Goal: Communication & Community: Answer question/provide support

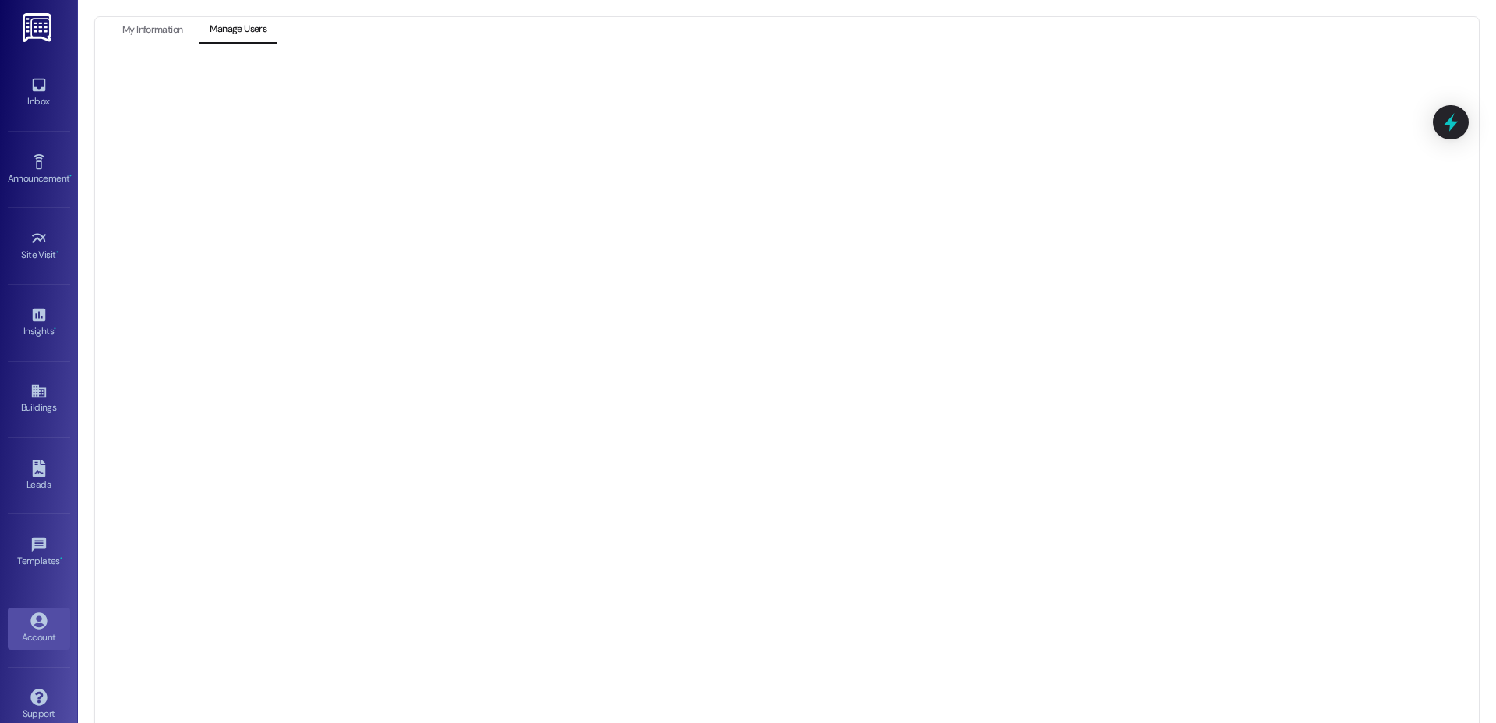
scroll to position [21, 0]
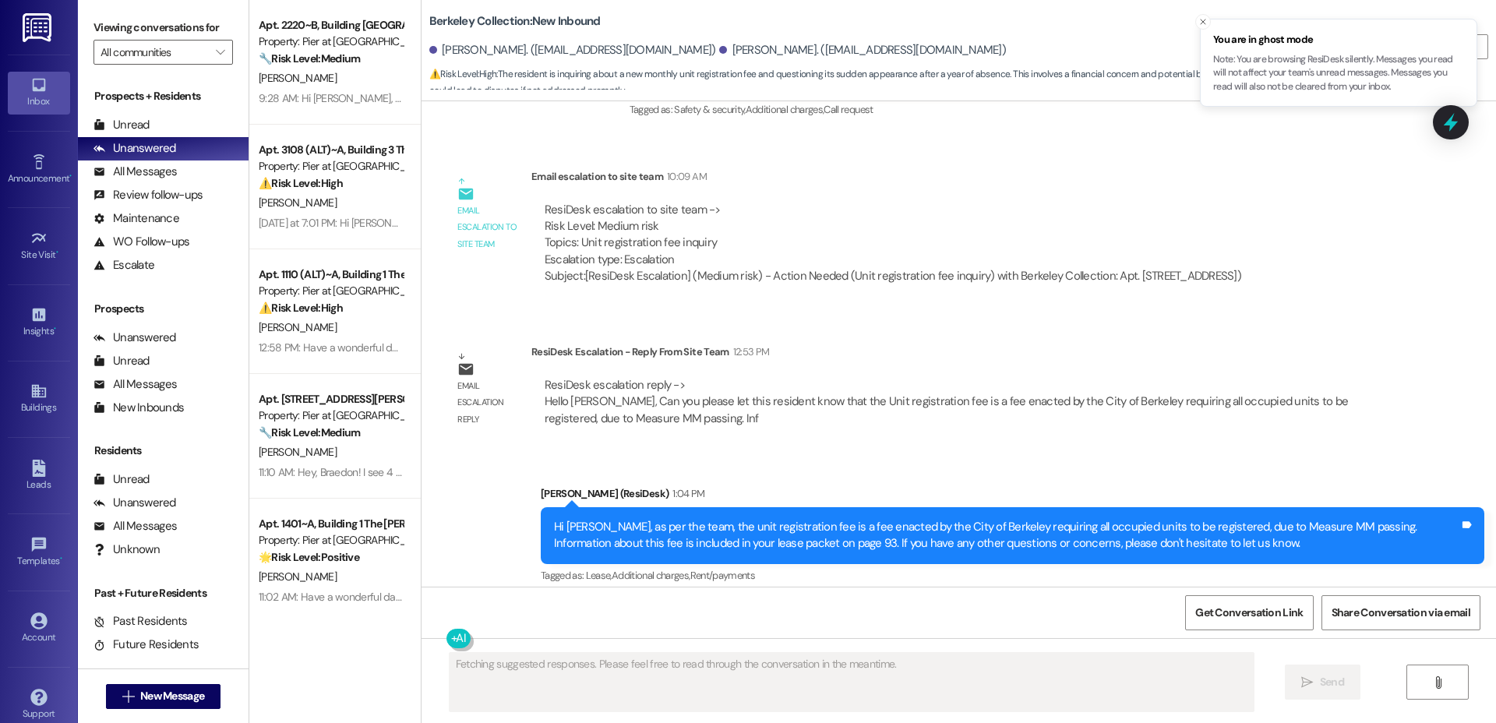
scroll to position [1698, 0]
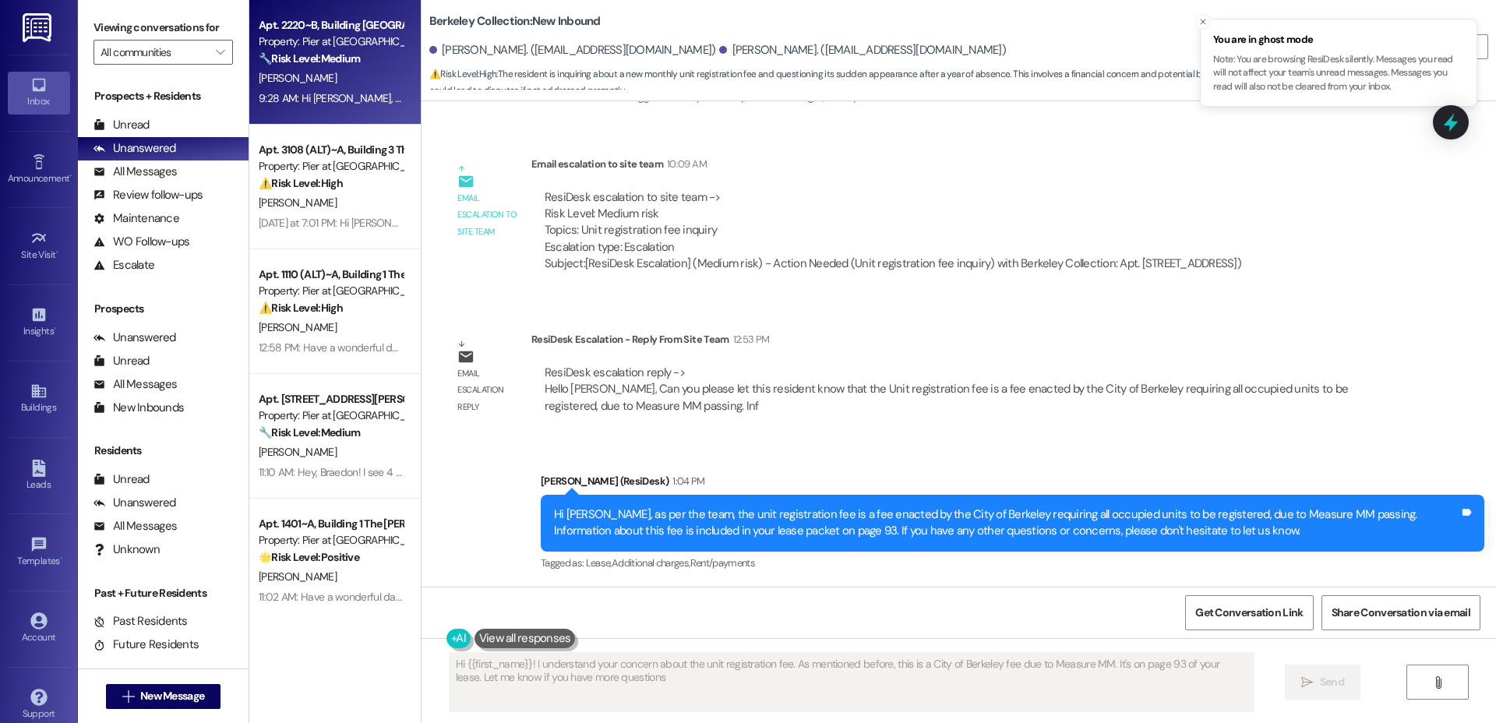
type textarea "Hi {{first_name}}! I understand your concern about the unit registration fee. A…"
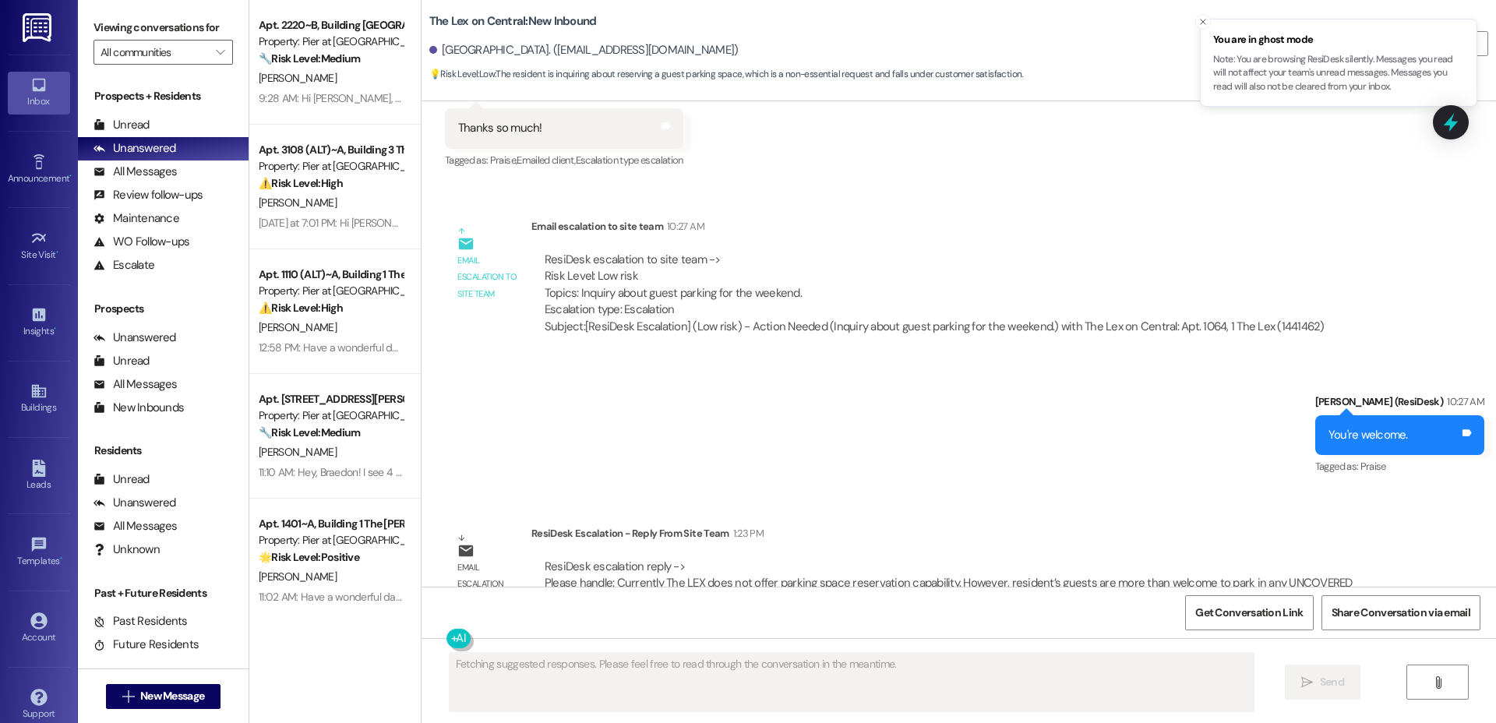
scroll to position [916, 0]
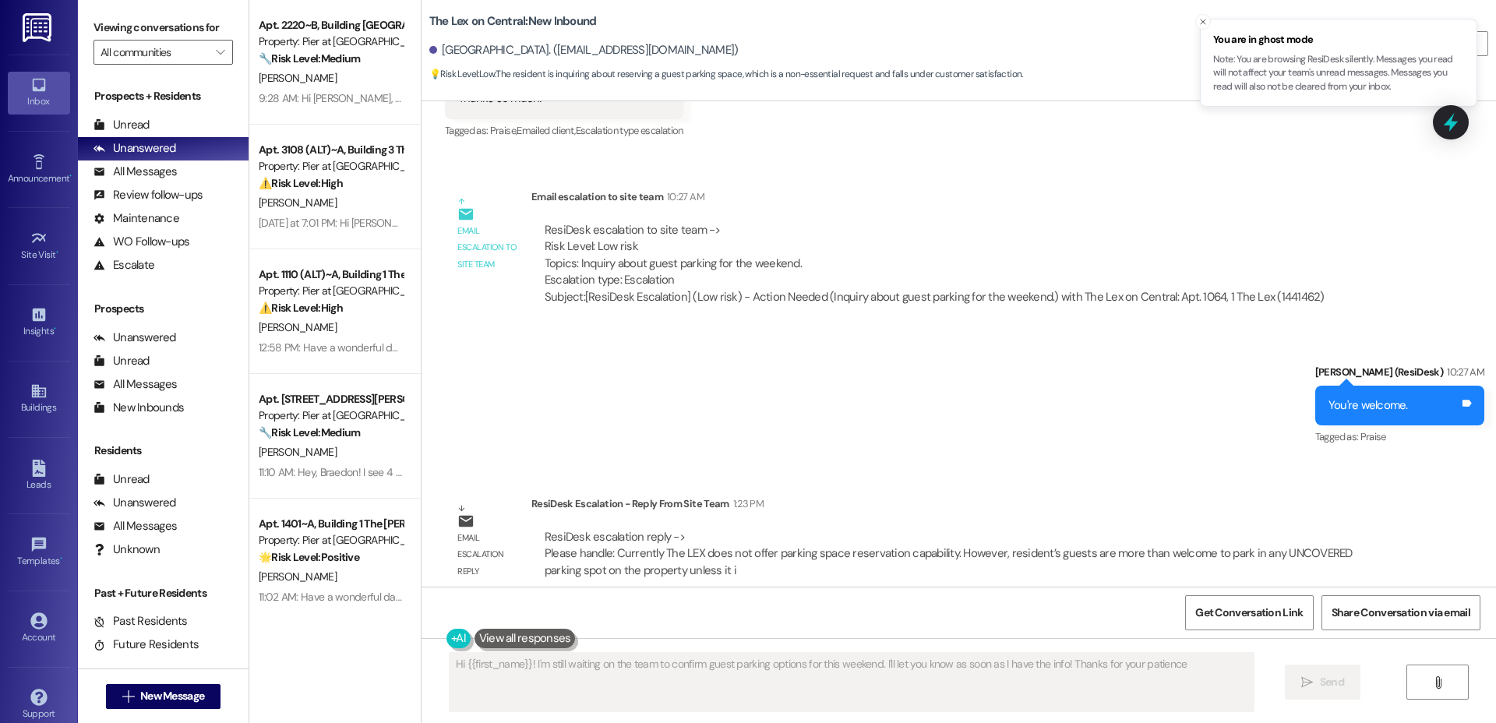
type textarea "Hi {{first_name}}! I'm still waiting on the team to confirm guest parking optio…"
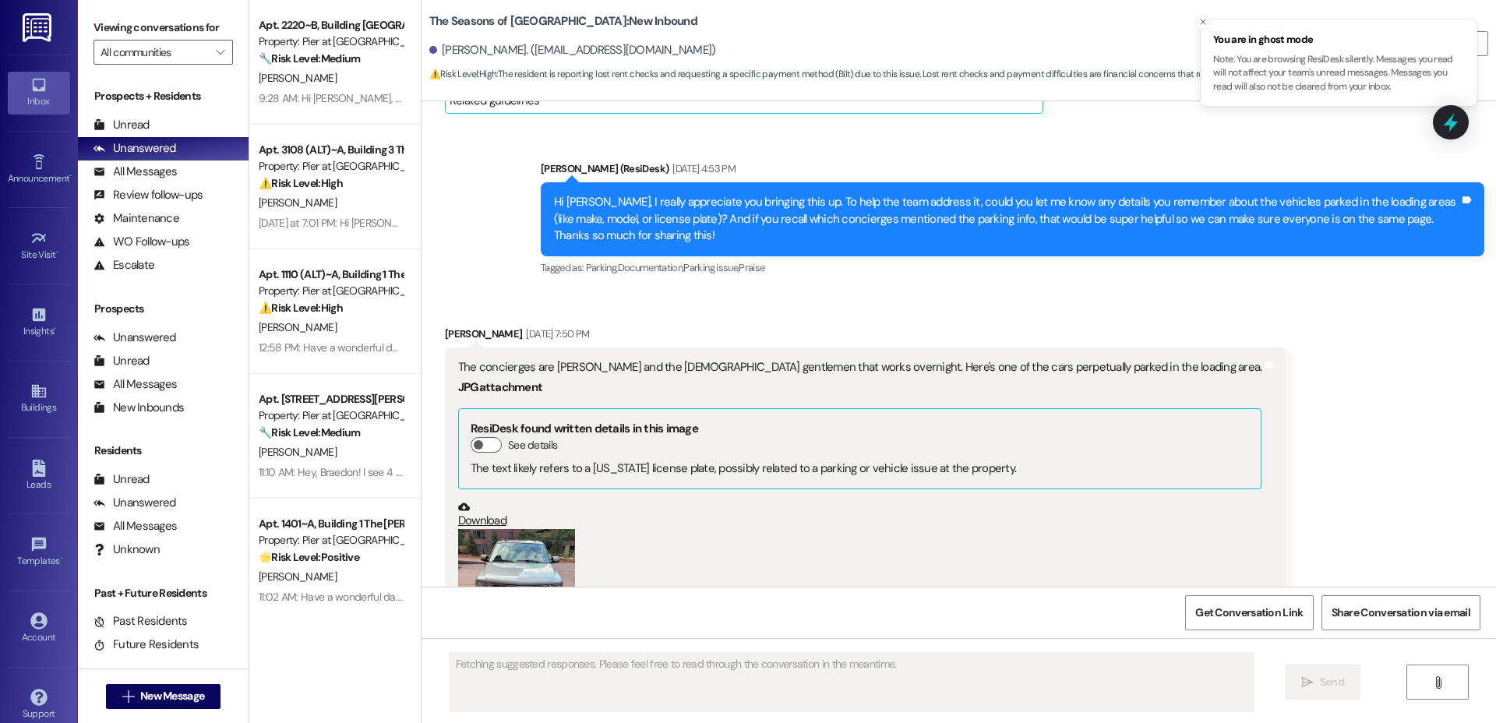
scroll to position [4503, 0]
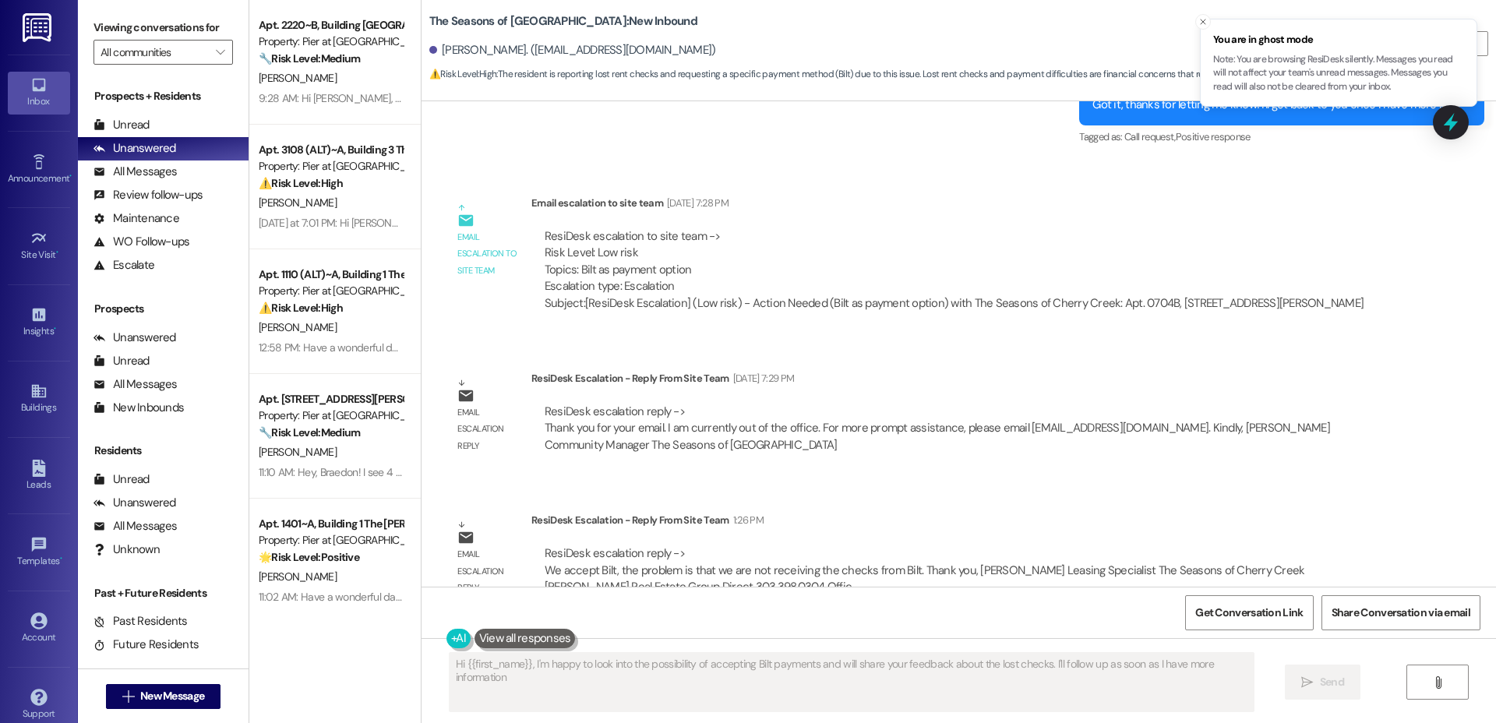
type textarea "Hi {{first_name}}, I'm happy to look into the possibility of accepting Bilt pay…"
